Goal: Task Accomplishment & Management: Use online tool/utility

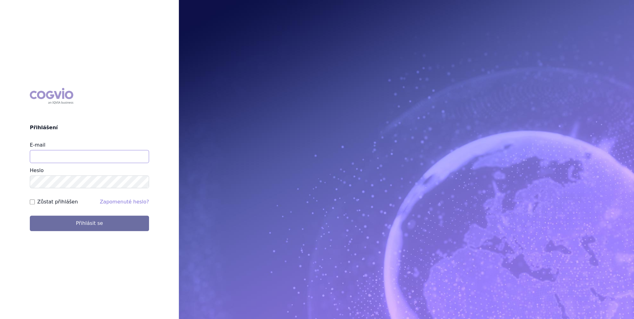
type input "michaela.kucerova@medochemie.com"
drag, startPoint x: 107, startPoint y: 234, endPoint x: 106, endPoint y: 229, distance: 5.1
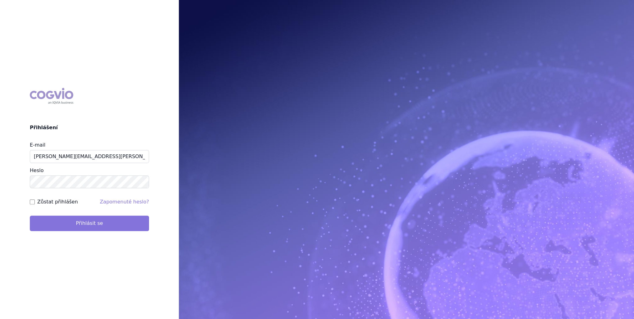
click at [107, 232] on div "COGVIO Přihlášení E-mail michaela.kucerova@medochemie.com Heslo Zůstat přihláše…" at bounding box center [89, 159] width 179 height 153
click at [107, 224] on button "Přihlásit se" at bounding box center [89, 223] width 119 height 16
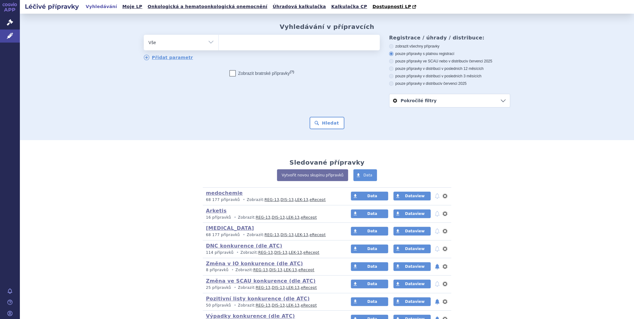
click at [207, 42] on select "Vše Přípravek/SUKL kód MAH VPOIS ATC/Aktivní látka Léková forma Síla" at bounding box center [181, 42] width 75 height 14
